Goal: Transaction & Acquisition: Purchase product/service

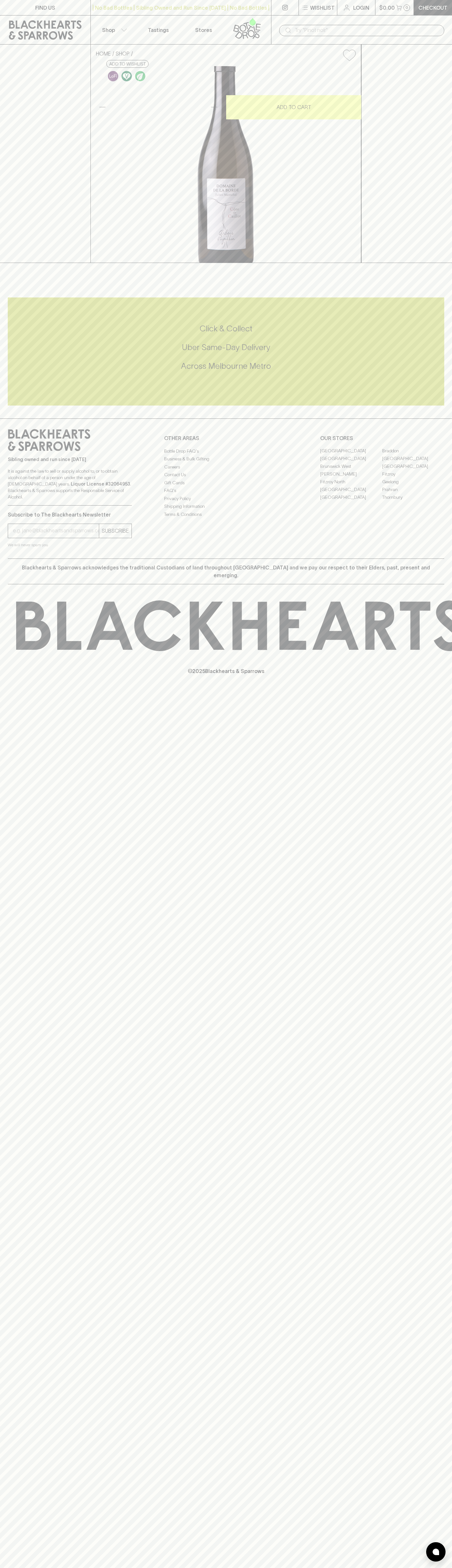
click at [403, 4] on button "$0.00 0" at bounding box center [394, 7] width 39 height 15
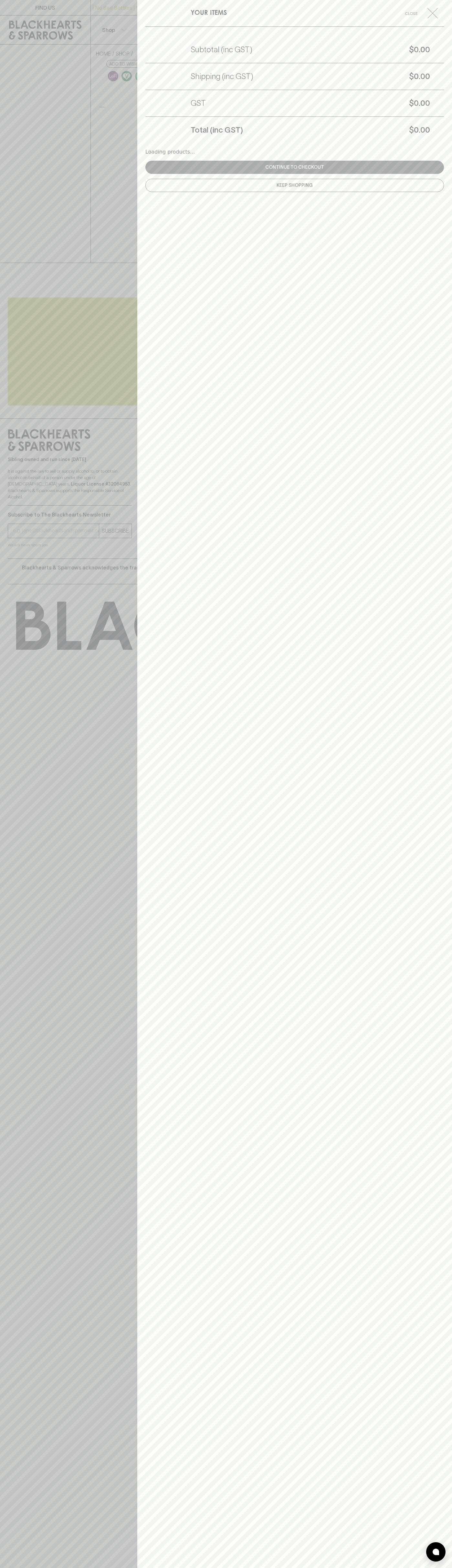
click at [426, 374] on div "YOUR ITEMS Close Subtotal (inc GST) $0.00 Shipping (inc GST) $0.00 GST $0.00 To…" at bounding box center [294, 784] width 315 height 1568
click at [219, 1568] on html "FIND US | No Bad Bottles | Sibling Owned and Run Since [DATE] | No Bad Bottles …" at bounding box center [226, 784] width 452 height 1568
click at [8, 1051] on div at bounding box center [226, 784] width 452 height 1568
